Goal: Information Seeking & Learning: Find specific fact

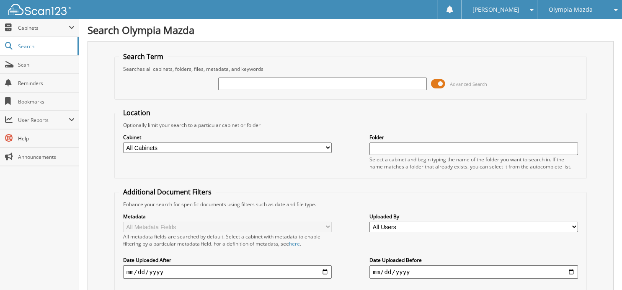
click at [251, 85] on input "text" at bounding box center [322, 83] width 208 height 13
type input "54981"
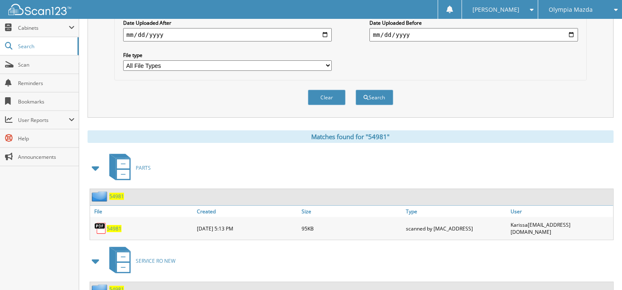
scroll to position [263, 0]
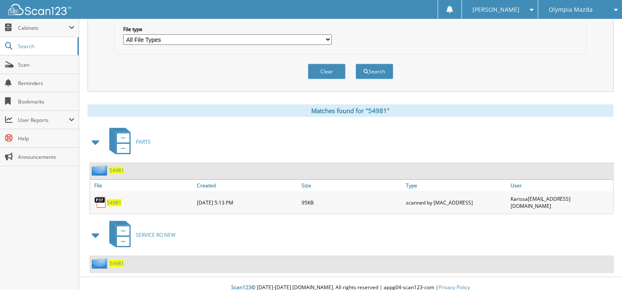
click at [115, 259] on span "54981" at bounding box center [116, 262] width 15 height 7
